Goal: Information Seeking & Learning: Learn about a topic

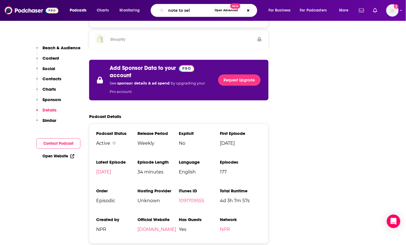
type input "note to self"
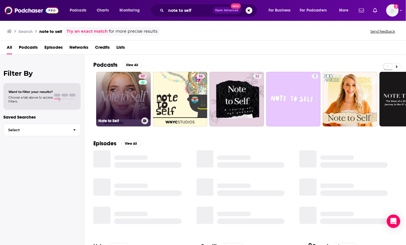
click at [124, 85] on link "57 Note to Self" at bounding box center [123, 99] width 55 height 55
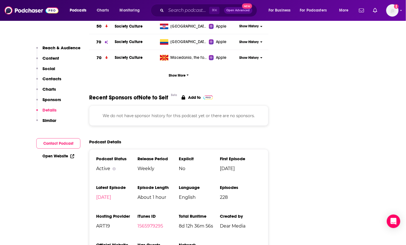
scroll to position [809, 0]
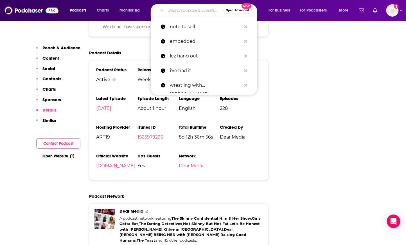
click at [180, 14] on input "Search podcasts, credits, & more..." at bounding box center [194, 10] width 57 height 9
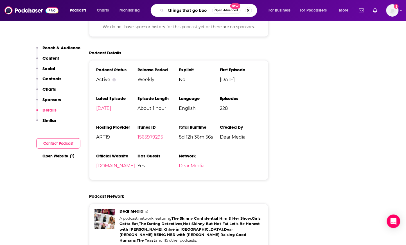
type input "things that go boom"
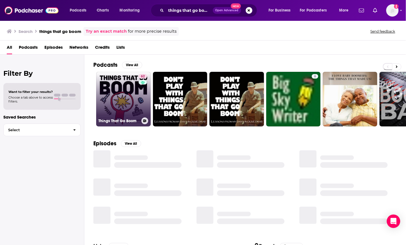
click at [110, 89] on link "62 Things That Go Boom" at bounding box center [123, 99] width 55 height 55
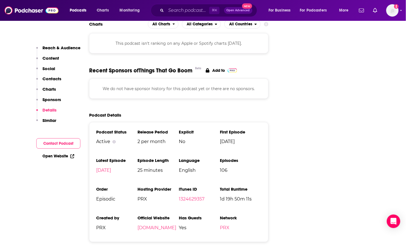
scroll to position [739, 0]
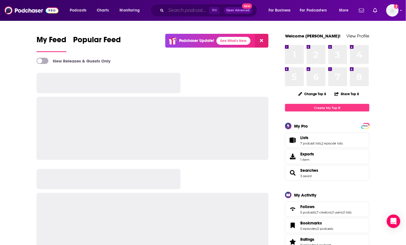
click at [189, 6] on input "Search podcasts, credits, & more..." at bounding box center [187, 10] width 43 height 9
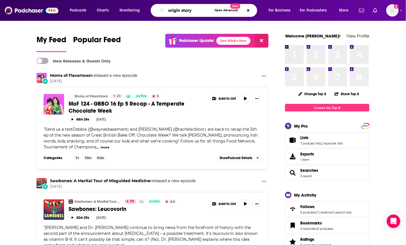
type input "origin story"
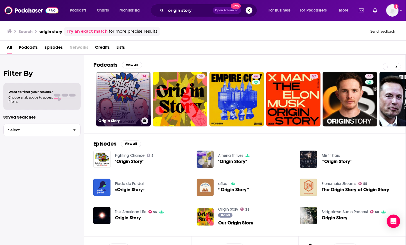
click at [119, 85] on link "74 Origin Story" at bounding box center [123, 99] width 55 height 55
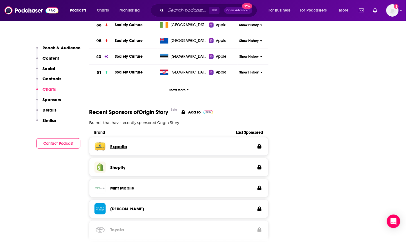
scroll to position [921, 0]
